Goal: Transaction & Acquisition: Purchase product/service

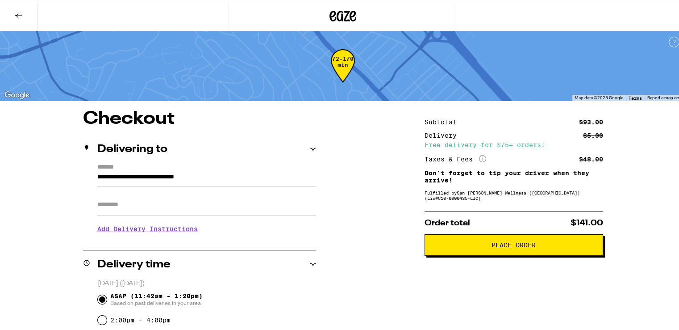
click at [338, 16] on icon at bounding box center [343, 14] width 27 height 16
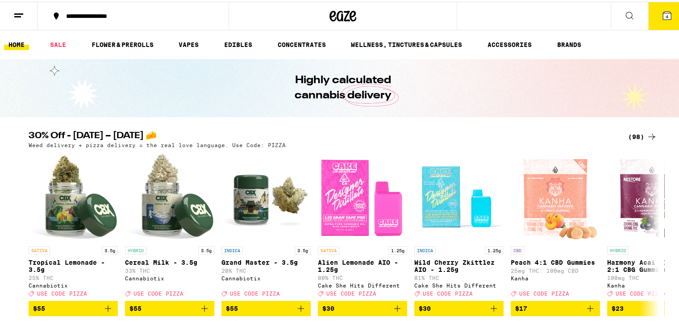
click at [650, 15] on button "4" at bounding box center [668, 14] width 38 height 28
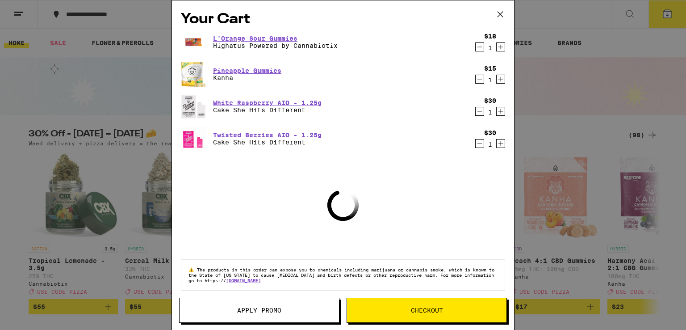
click at [500, 17] on icon at bounding box center [500, 14] width 13 height 13
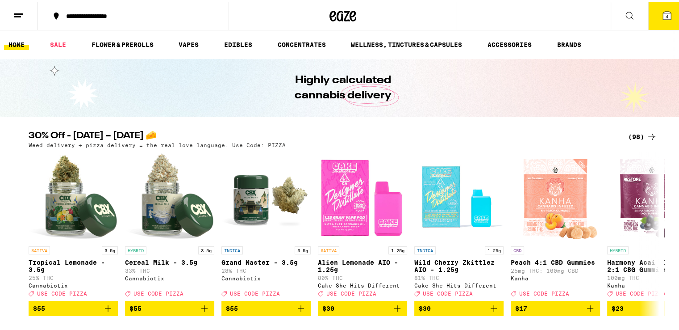
click at [23, 13] on icon at bounding box center [18, 13] width 11 height 11
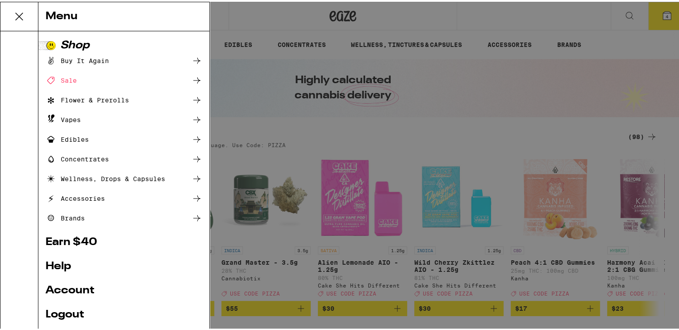
click at [92, 290] on link "Account" at bounding box center [124, 288] width 157 height 11
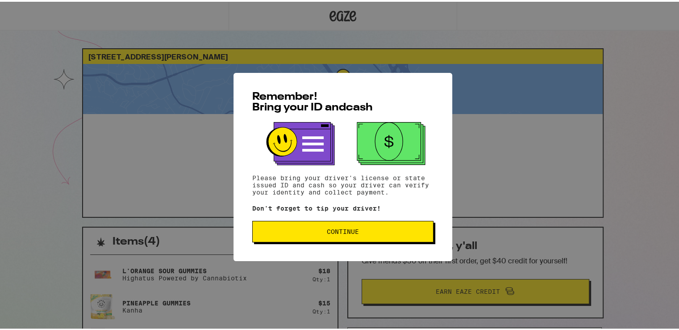
click at [338, 233] on span "Continue" at bounding box center [343, 229] width 32 height 6
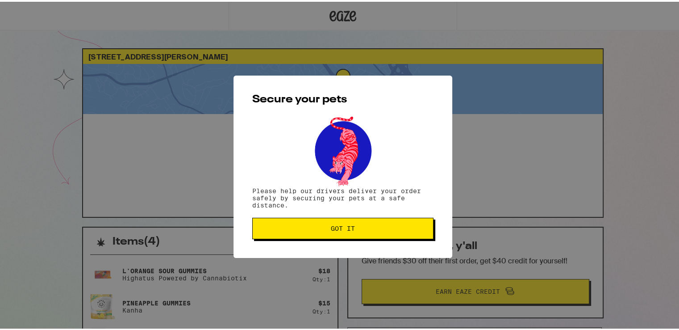
click at [354, 233] on button "Got it" at bounding box center [342, 226] width 181 height 21
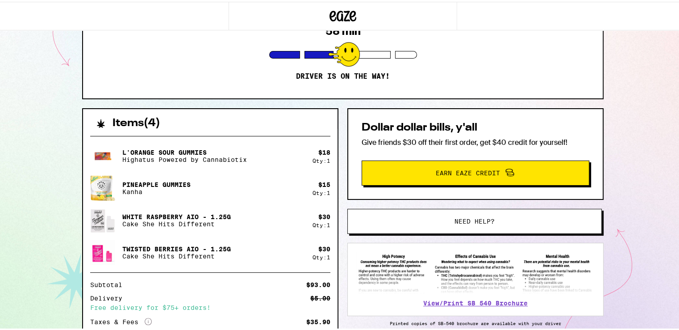
scroll to position [197, 0]
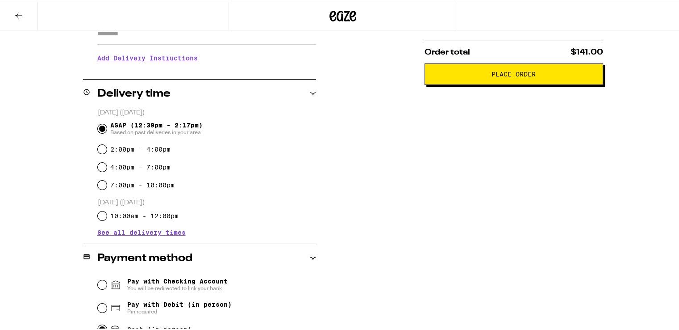
scroll to position [122, 0]
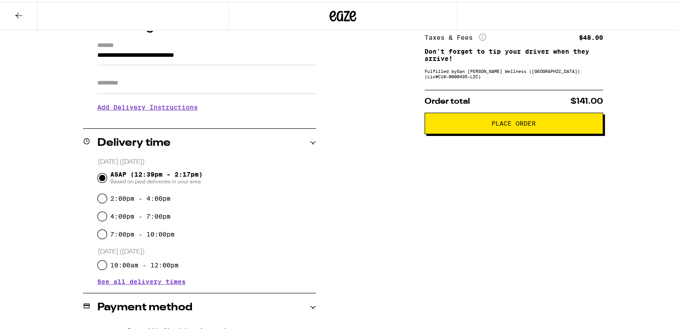
click at [334, 20] on icon at bounding box center [343, 14] width 27 height 16
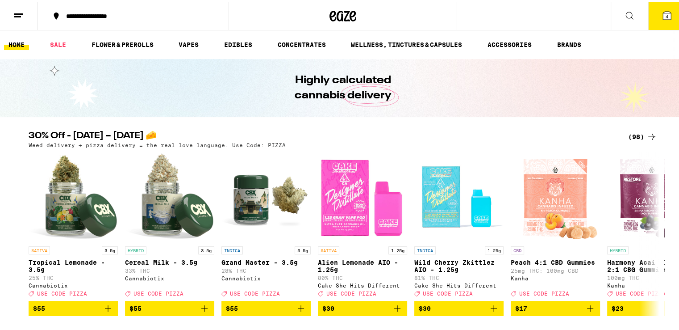
click at [8, 18] on button at bounding box center [19, 14] width 38 height 28
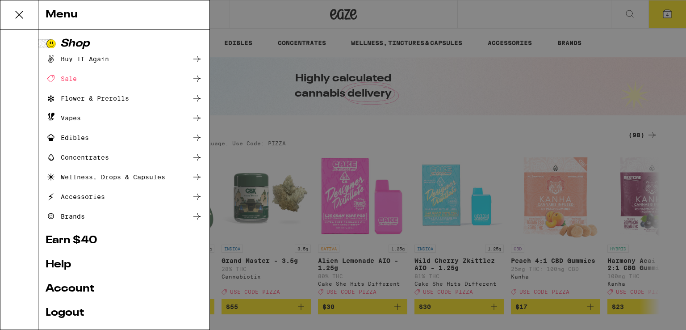
click at [76, 290] on link "Account" at bounding box center [124, 288] width 157 height 11
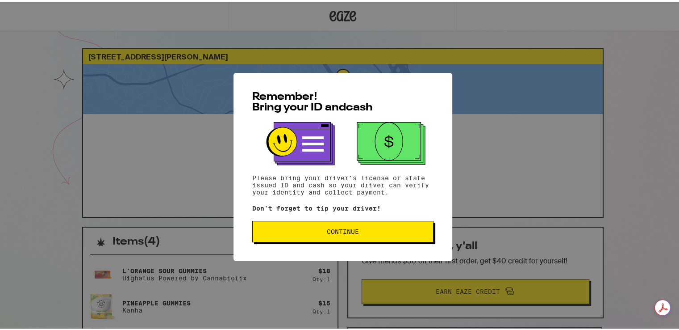
click at [304, 222] on button "Continue" at bounding box center [342, 229] width 181 height 21
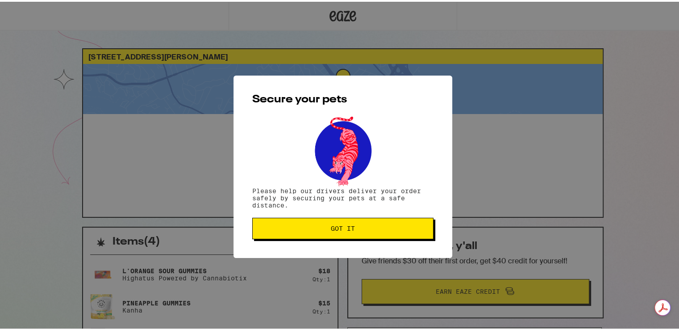
click at [312, 226] on span "Got it" at bounding box center [343, 226] width 166 height 6
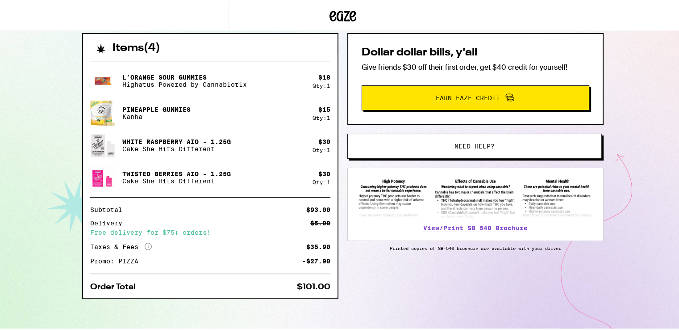
scroll to position [197, 0]
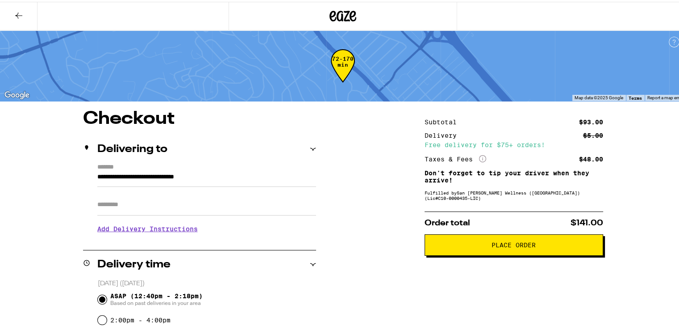
click at [26, 17] on button at bounding box center [19, 14] width 38 height 28
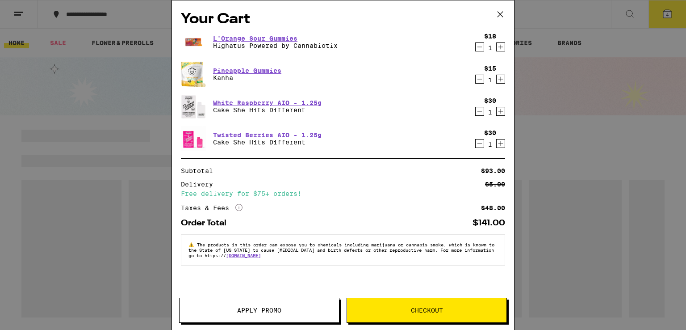
click at [481, 143] on icon "Decrement" at bounding box center [480, 143] width 8 height 11
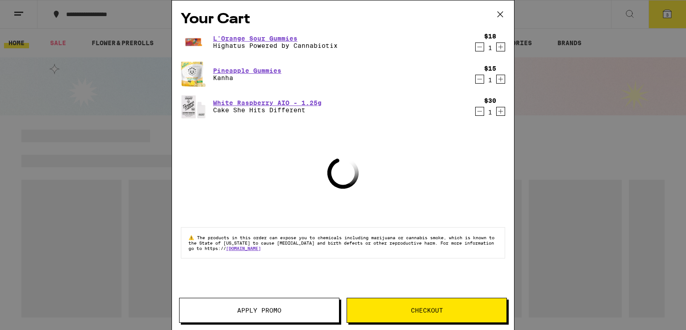
click at [481, 113] on icon "Decrement" at bounding box center [480, 111] width 8 height 11
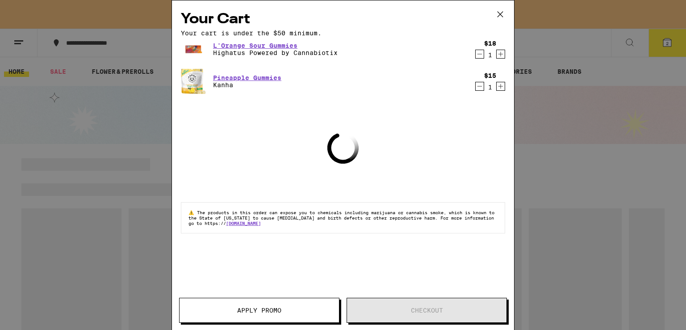
click at [481, 59] on icon "Decrement" at bounding box center [480, 54] width 8 height 11
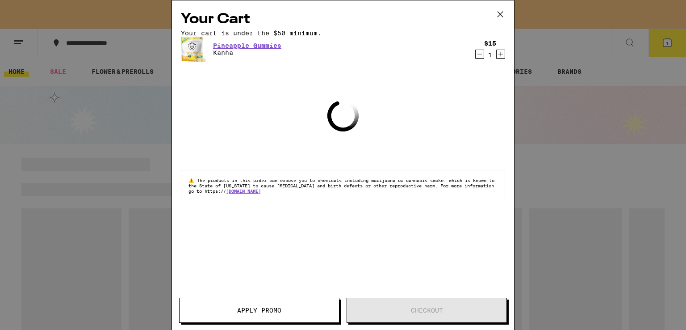
click at [480, 59] on icon "Decrement" at bounding box center [480, 54] width 8 height 11
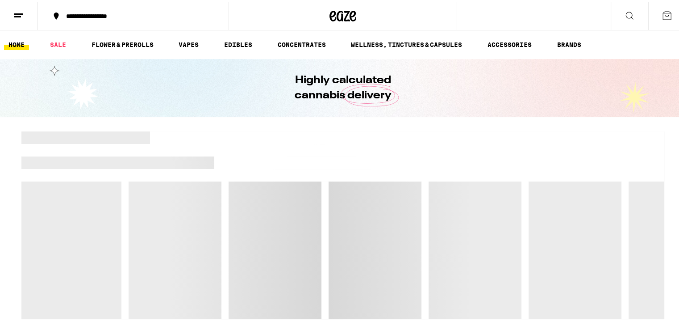
click at [11, 9] on button at bounding box center [19, 14] width 38 height 28
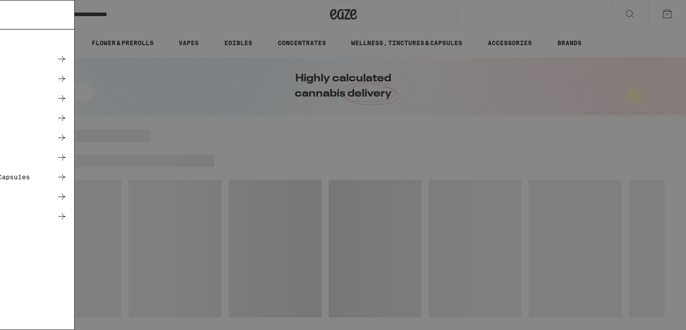
click at [83, 289] on link "Account" at bounding box center [124, 288] width 157 height 11
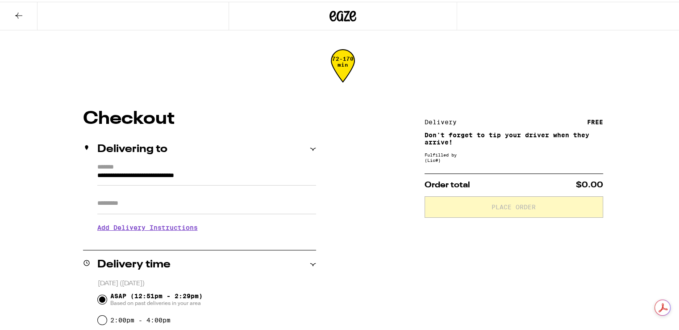
click at [327, 235] on div "**********" at bounding box center [342, 330] width 643 height 445
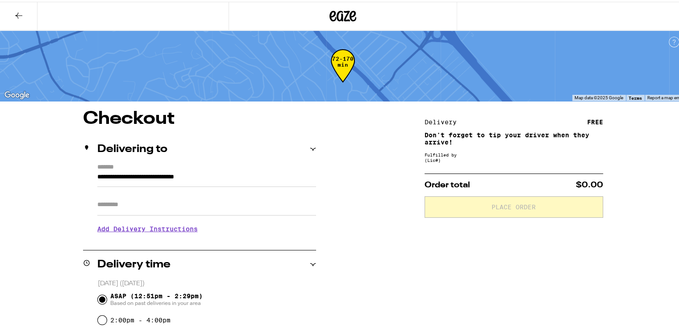
click at [27, 21] on button at bounding box center [19, 14] width 38 height 28
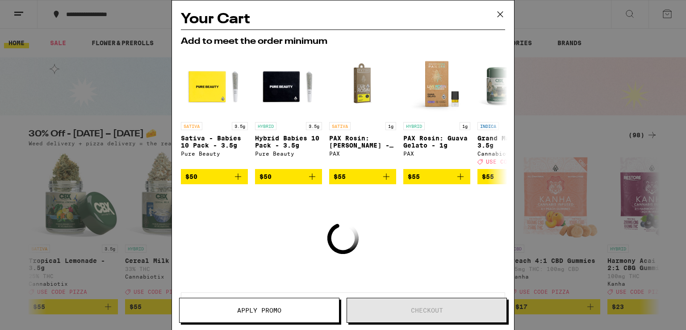
click at [27, 15] on div "Your Cart Add to meet the order minimum SATIVA 3.5g Sativa - Babies 10 Pack - 3…" at bounding box center [343, 165] width 686 height 330
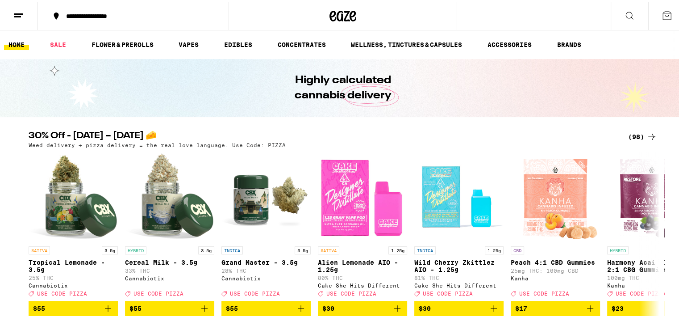
click at [28, 13] on button at bounding box center [19, 14] width 38 height 28
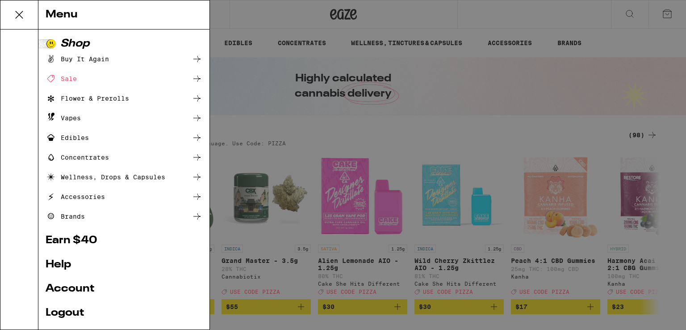
click at [66, 287] on link "Account" at bounding box center [124, 288] width 157 height 11
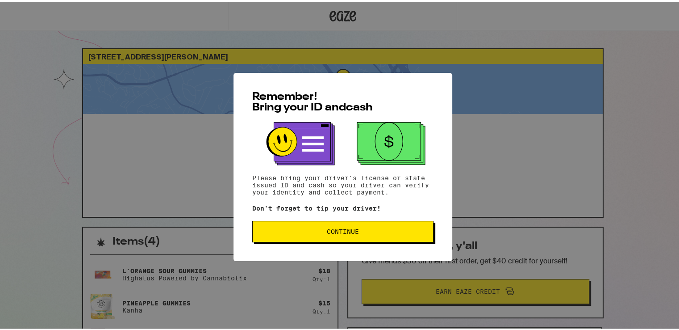
click at [333, 231] on span "Continue" at bounding box center [343, 229] width 32 height 6
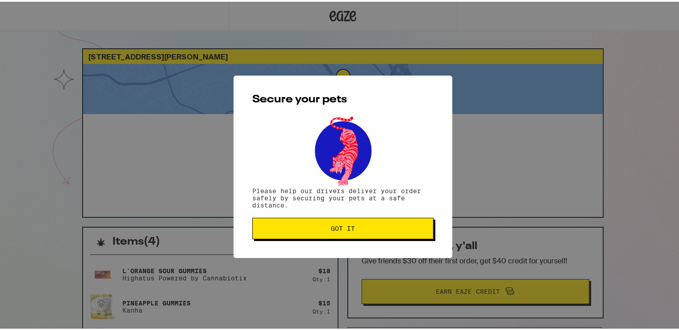
click at [336, 228] on span "Got it" at bounding box center [343, 226] width 24 height 6
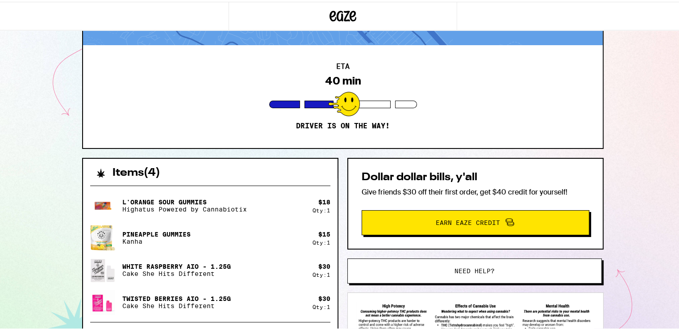
scroll to position [89, 0]
